Goal: Transaction & Acquisition: Purchase product/service

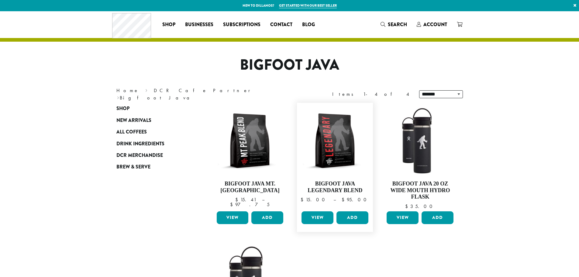
click at [326, 216] on link "View" at bounding box center [317, 217] width 32 height 13
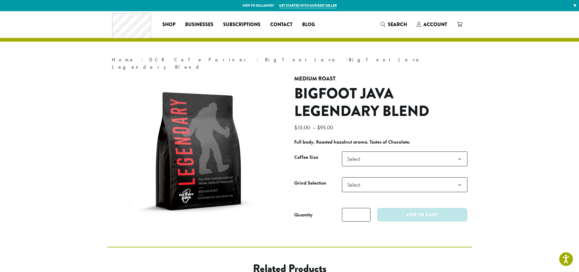
click at [462, 154] on b at bounding box center [459, 159] width 15 height 15
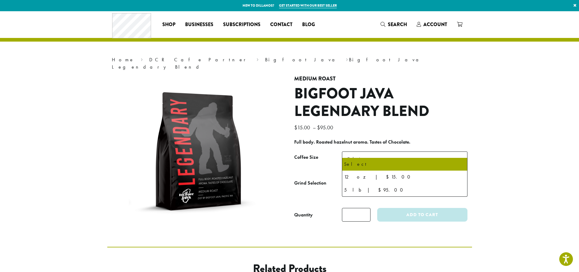
click at [461, 152] on b at bounding box center [459, 159] width 15 height 15
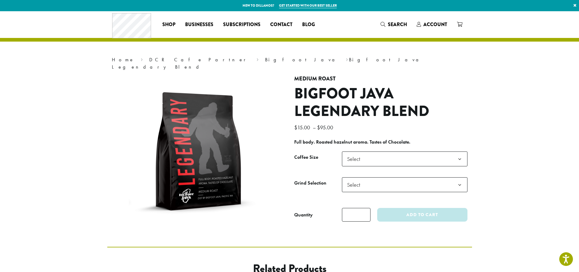
click at [462, 178] on b at bounding box center [459, 185] width 15 height 15
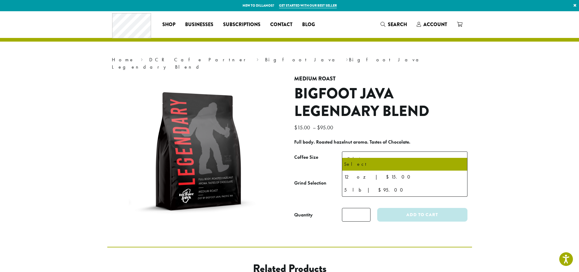
click at [455, 152] on b at bounding box center [459, 159] width 15 height 15
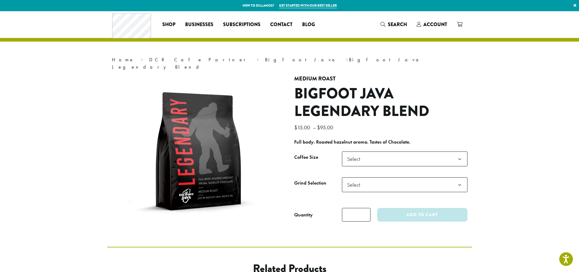
click at [460, 178] on b at bounding box center [459, 185] width 15 height 15
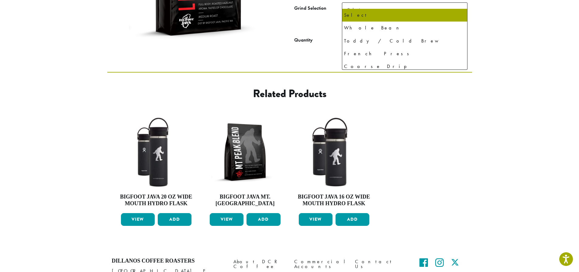
scroll to position [30, 0]
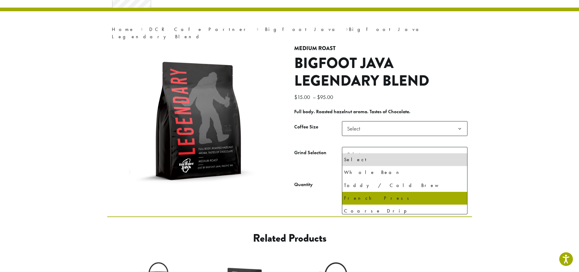
select select "**********"
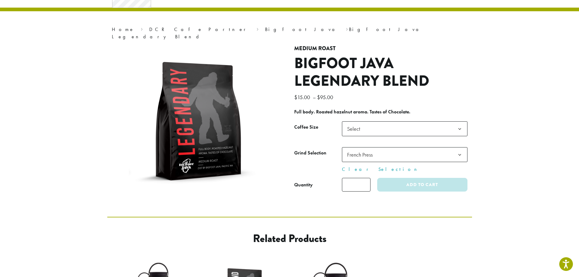
click at [460, 147] on b at bounding box center [459, 154] width 15 height 15
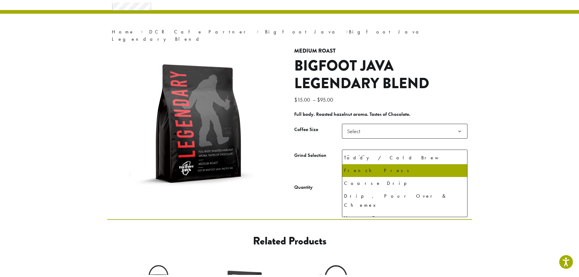
scroll to position [42, 0]
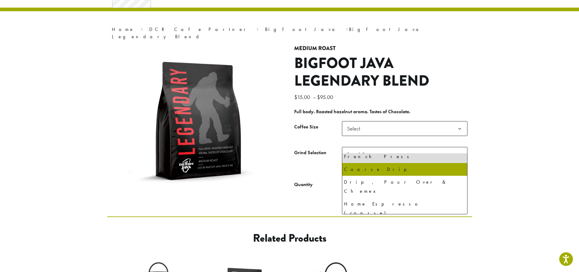
click at [528, 150] on section "**********" at bounding box center [289, 99] width 579 height 236
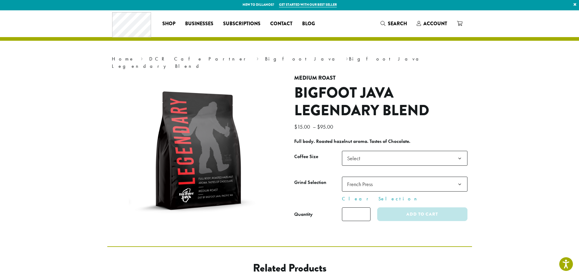
scroll to position [0, 0]
